Goal: Task Accomplishment & Management: Complete application form

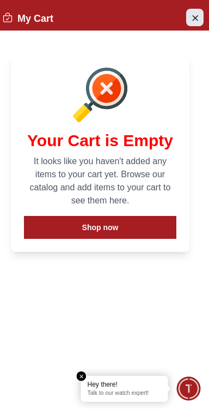
click at [194, 13] on icon "Close Account" at bounding box center [195, 18] width 9 height 14
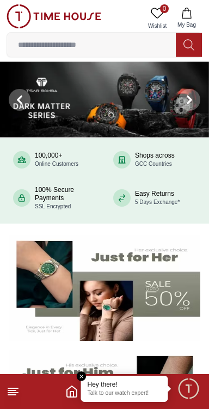
click at [84, 376] on em "Close tooltip" at bounding box center [82, 376] width 10 height 10
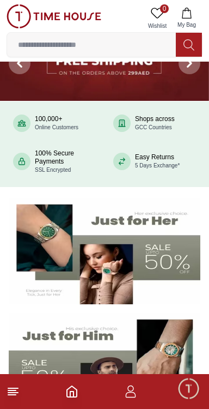
scroll to position [38, 0]
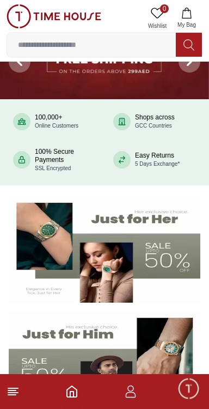
click at [131, 396] on icon "button" at bounding box center [130, 391] width 13 height 13
click at [130, 390] on icon "button" at bounding box center [130, 391] width 13 height 13
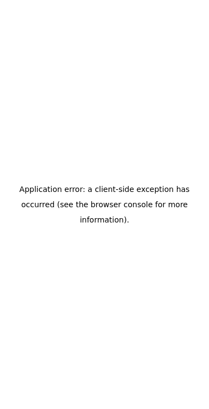
scroll to position [0, 0]
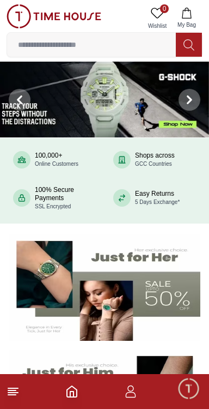
click at [133, 389] on icon "button" at bounding box center [130, 391] width 13 height 13
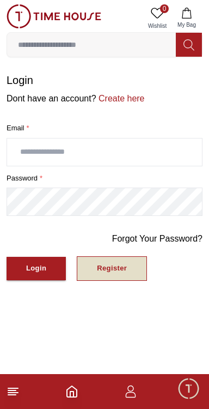
click at [127, 263] on button "Register" at bounding box center [112, 268] width 70 height 25
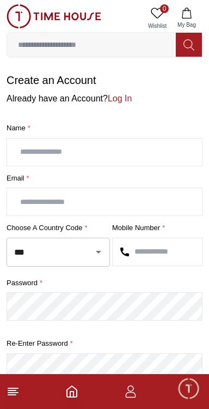
click at [161, 150] on input "text" at bounding box center [104, 151] width 195 height 27
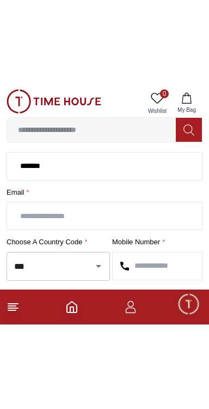
scroll to position [69, 0]
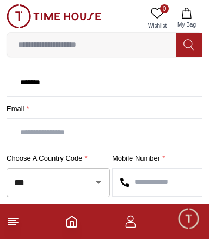
type input "******"
click at [124, 135] on input "text" at bounding box center [104, 132] width 195 height 27
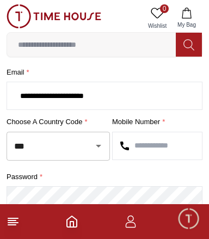
scroll to position [108, 0]
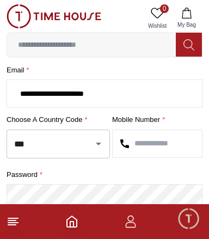
click at [96, 149] on button "Open" at bounding box center [98, 143] width 15 height 15
type input "**********"
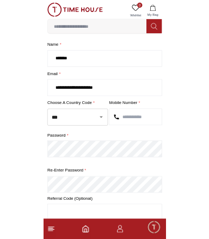
scroll to position [50, 0]
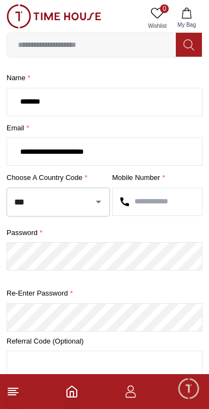
click at [92, 201] on icon "Open" at bounding box center [98, 201] width 13 height 13
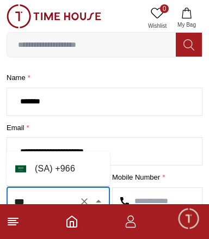
click at [70, 168] on li "( SA ) + 966" at bounding box center [59, 169] width 104 height 26
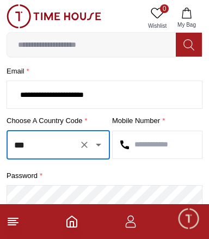
scroll to position [107, 0]
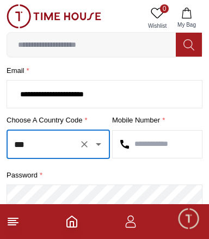
type input "***"
click at [155, 141] on input "text" at bounding box center [157, 144] width 89 height 27
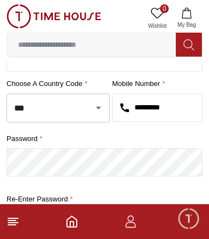
scroll to position [162, 0]
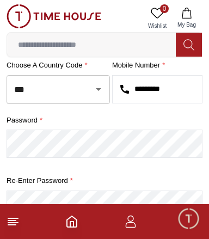
type input "*********"
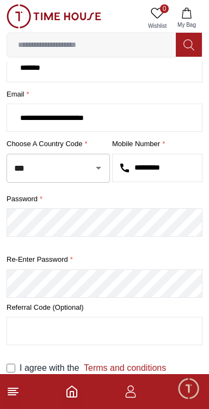
scroll to position [0, 0]
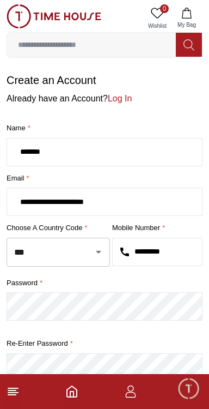
click at [22, 203] on input "**********" at bounding box center [104, 201] width 195 height 27
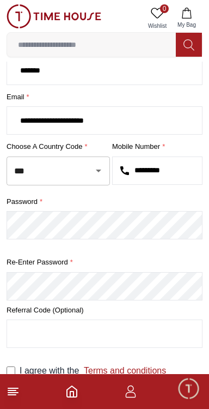
scroll to position [84, 0]
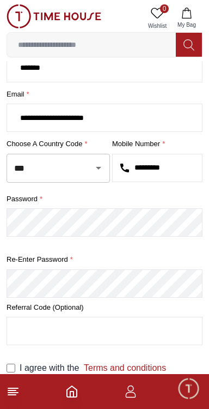
click at [111, 332] on input "text" at bounding box center [104, 330] width 195 height 27
click at [156, 367] on link "Terms and conditions" at bounding box center [122, 367] width 87 height 9
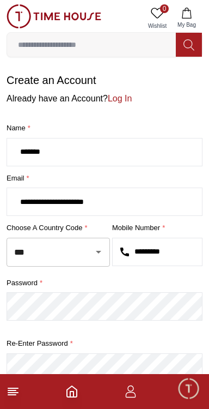
scroll to position [84, 0]
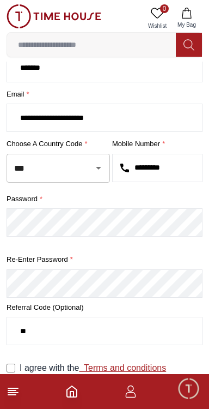
click at [131, 370] on link "Terms and conditions" at bounding box center [122, 367] width 87 height 9
click at [95, 368] on link "Terms and conditions" at bounding box center [122, 367] width 87 height 9
click at [59, 91] on label "Email *" at bounding box center [105, 94] width 196 height 11
click at [63, 87] on div "**********" at bounding box center [105, 192] width 196 height 306
click at [64, 89] on label "Email *" at bounding box center [105, 94] width 196 height 11
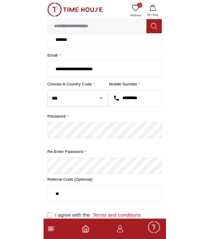
scroll to position [0, 0]
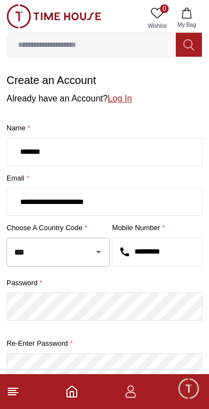
click at [123, 96] on link "Log In" at bounding box center [120, 98] width 24 height 9
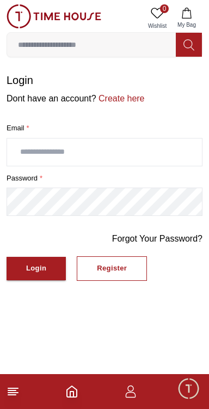
click at [144, 153] on input "text" at bounding box center [104, 151] width 195 height 27
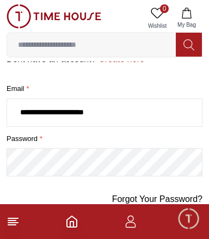
scroll to position [36, 0]
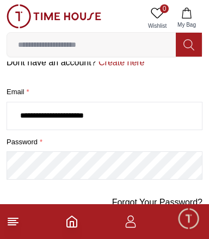
type input "**********"
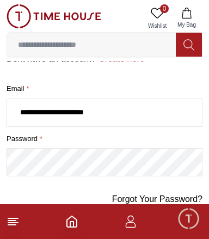
click at [80, 198] on div "Forgot Your Password?" at bounding box center [105, 205] width 196 height 24
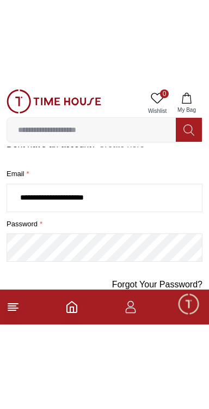
scroll to position [0, 0]
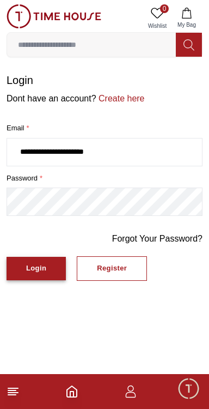
click at [46, 263] on button "Login" at bounding box center [36, 268] width 59 height 23
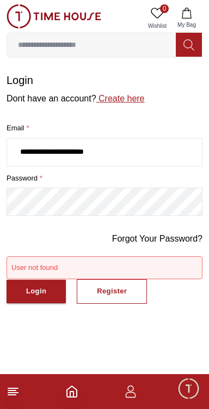
click at [123, 99] on link "Create here" at bounding box center [120, 98] width 48 height 9
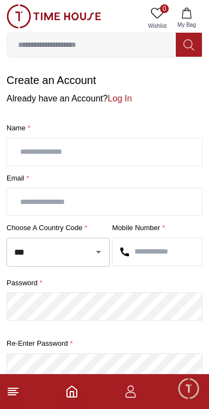
click at [108, 153] on input "text" at bounding box center [104, 151] width 195 height 27
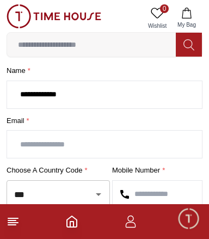
scroll to position [57, 0]
type input "**********"
click at [119, 146] on input "text" at bounding box center [104, 144] width 195 height 27
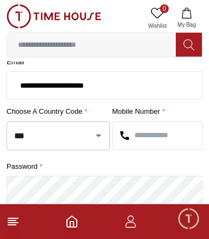
scroll to position [118, 0]
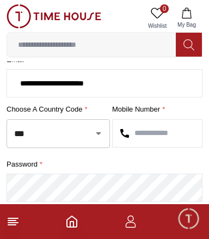
type input "**********"
click at [61, 135] on input "***" at bounding box center [42, 133] width 63 height 19
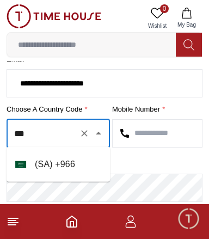
click at [70, 163] on li "( SA ) + 966" at bounding box center [59, 164] width 104 height 26
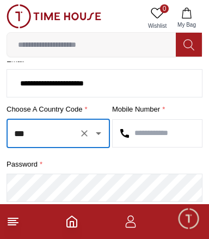
type input "***"
click at [165, 129] on input "text" at bounding box center [157, 133] width 89 height 27
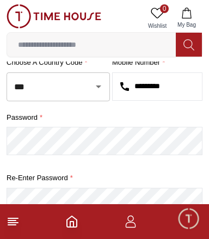
scroll to position [182, 0]
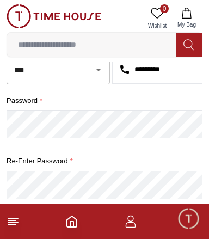
type input "*********"
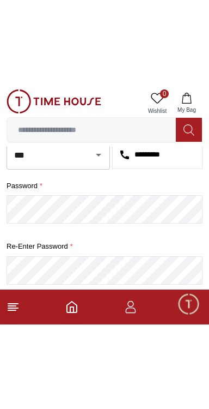
scroll to position [84, 0]
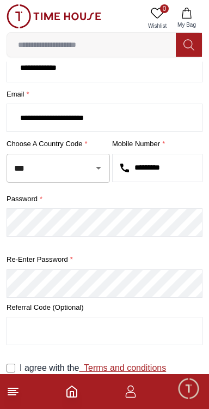
click at [140, 369] on link "Terms and conditions" at bounding box center [122, 367] width 87 height 9
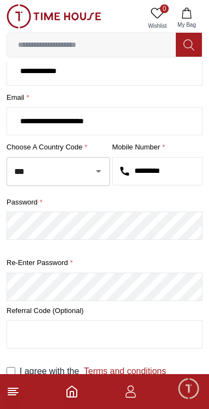
scroll to position [84, 0]
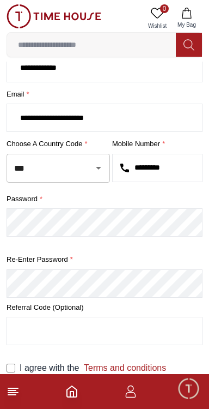
click at [13, 394] on line at bounding box center [12, 394] width 8 height 0
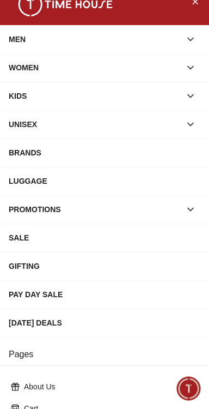
scroll to position [13, 0]
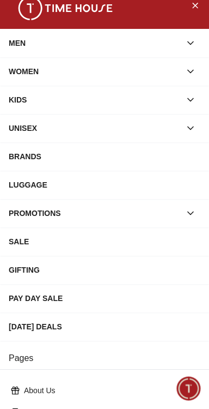
click at [188, 47] on icon "button" at bounding box center [190, 43] width 11 height 11
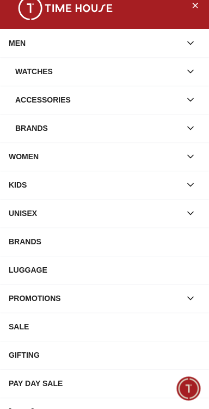
click at [182, 74] on button "button" at bounding box center [191, 72] width 20 height 20
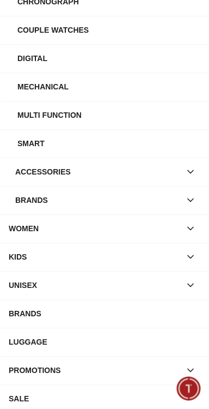
scroll to position [573, 0]
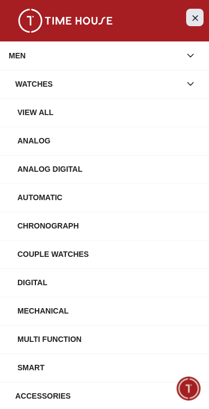
click at [194, 19] on icon "Close Menu" at bounding box center [195, 17] width 5 height 5
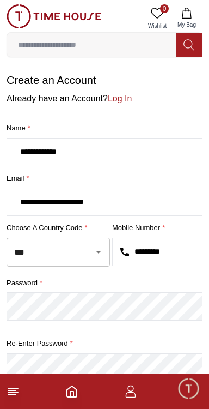
scroll to position [84, 0]
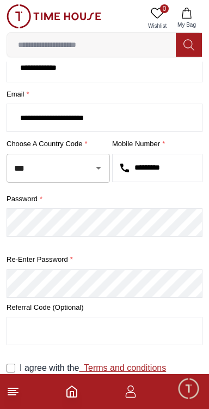
click at [140, 370] on link "Terms and conditions" at bounding box center [122, 367] width 87 height 9
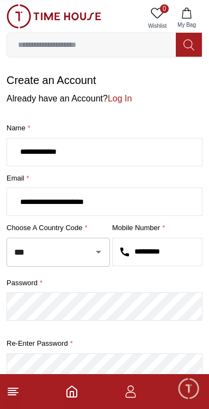
scroll to position [84, 0]
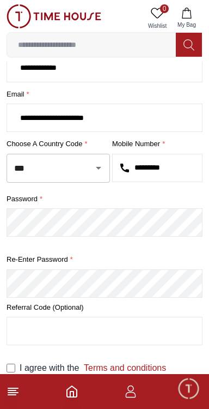
click at [42, 306] on label "Referral Code (Optional)" at bounding box center [105, 307] width 196 height 11
click at [81, 309] on label "Referral Code (Optional)" at bounding box center [105, 307] width 196 height 11
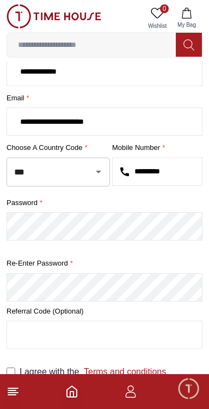
scroll to position [0, 0]
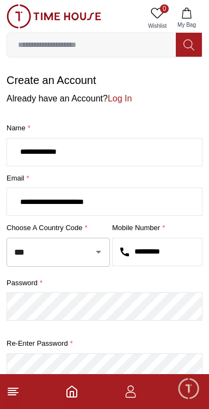
click at [190, 396] on span "Minimize live chat window" at bounding box center [189, 388] width 32 height 32
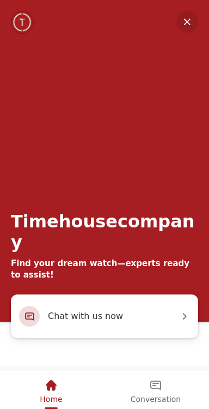
scroll to position [84, 0]
click at [191, 27] on em "Minimize" at bounding box center [187, 22] width 22 height 22
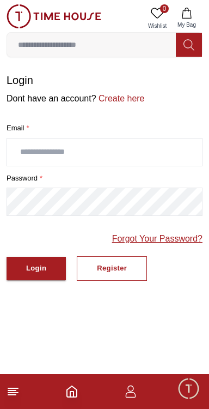
click at [166, 236] on link "Forgot Your Password?" at bounding box center [157, 238] width 90 height 13
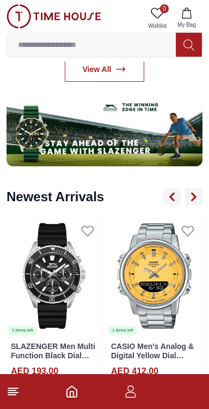
scroll to position [720, 0]
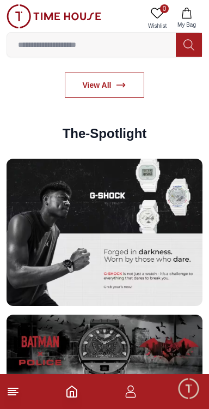
click at [176, 202] on img at bounding box center [105, 232] width 196 height 147
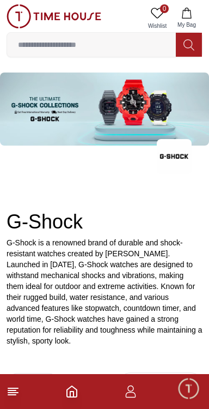
click at [129, 397] on icon "button" at bounding box center [131, 394] width 10 height 5
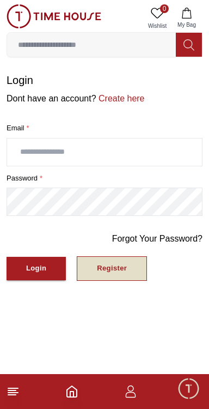
click at [123, 267] on div "Register" at bounding box center [112, 268] width 30 height 13
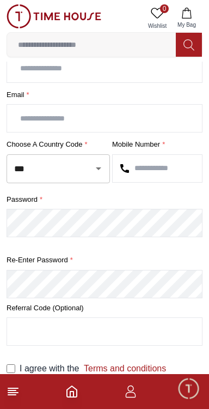
scroll to position [84, 0]
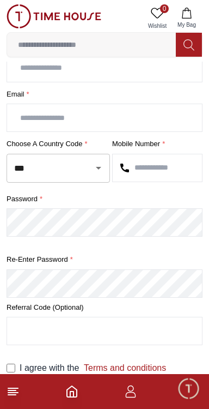
click at [132, 47] on input at bounding box center [91, 45] width 169 height 22
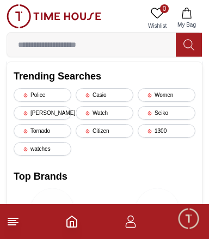
click at [152, 188] on img at bounding box center [158, 210] width 44 height 44
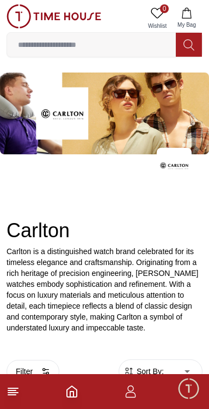
click at [193, 391] on span "Minimize live chat window" at bounding box center [189, 388] width 32 height 32
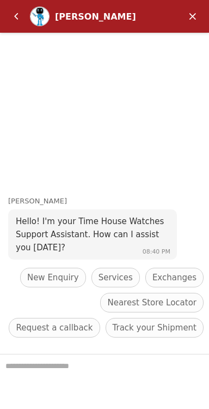
scroll to position [19, 0]
click at [105, 373] on textarea "We are here to help you" at bounding box center [104, 381] width 209 height 54
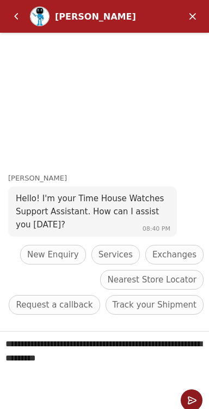
scroll to position [15, 0]
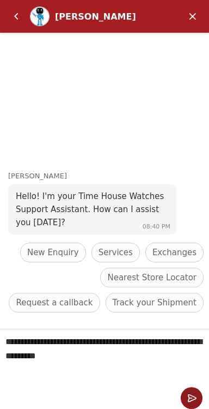
type textarea "**********"
click at [192, 400] on em "Send" at bounding box center [192, 398] width 22 height 22
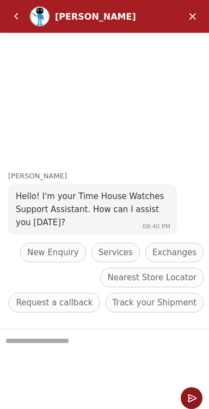
scroll to position [0, 0]
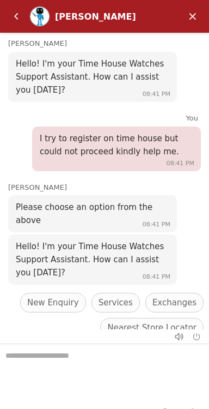
scroll to position [84, 0]
click at [188, 22] on em "Minimize" at bounding box center [193, 16] width 22 height 22
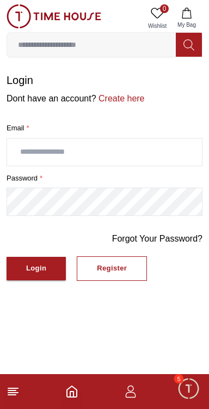
click at [156, 15] on icon at bounding box center [157, 13] width 13 height 13
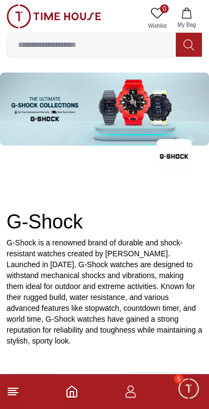
click at [192, 397] on span "Minimize live chat window" at bounding box center [189, 388] width 32 height 32
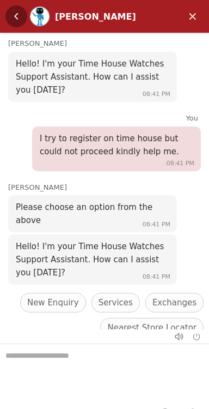
click at [8, 15] on em "Back" at bounding box center [16, 16] width 22 height 22
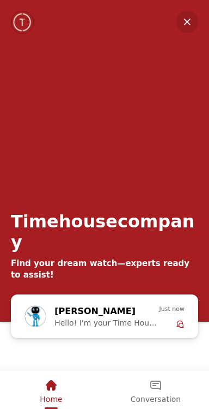
scroll to position [2202, 0]
click at [187, 25] on em "Minimize" at bounding box center [187, 22] width 22 height 22
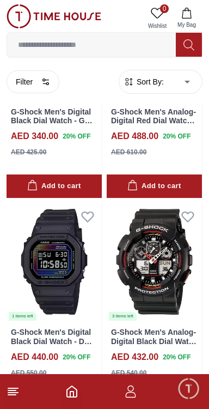
scroll to position [2229, 0]
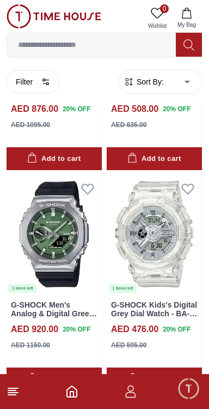
scroll to position [3919, 0]
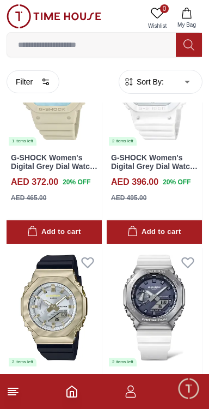
click at [133, 394] on icon "button" at bounding box center [130, 391] width 13 height 13
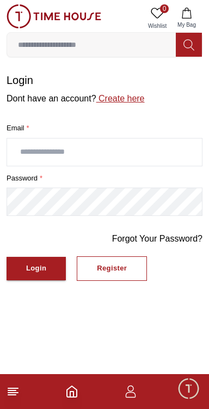
click at [119, 94] on link "Create here" at bounding box center [120, 98] width 48 height 9
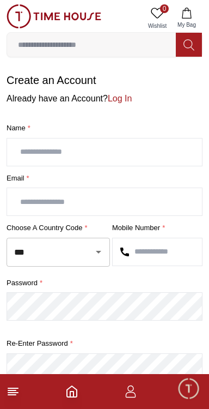
scroll to position [84, 0]
